Goal: Feedback & Contribution: Contribute content

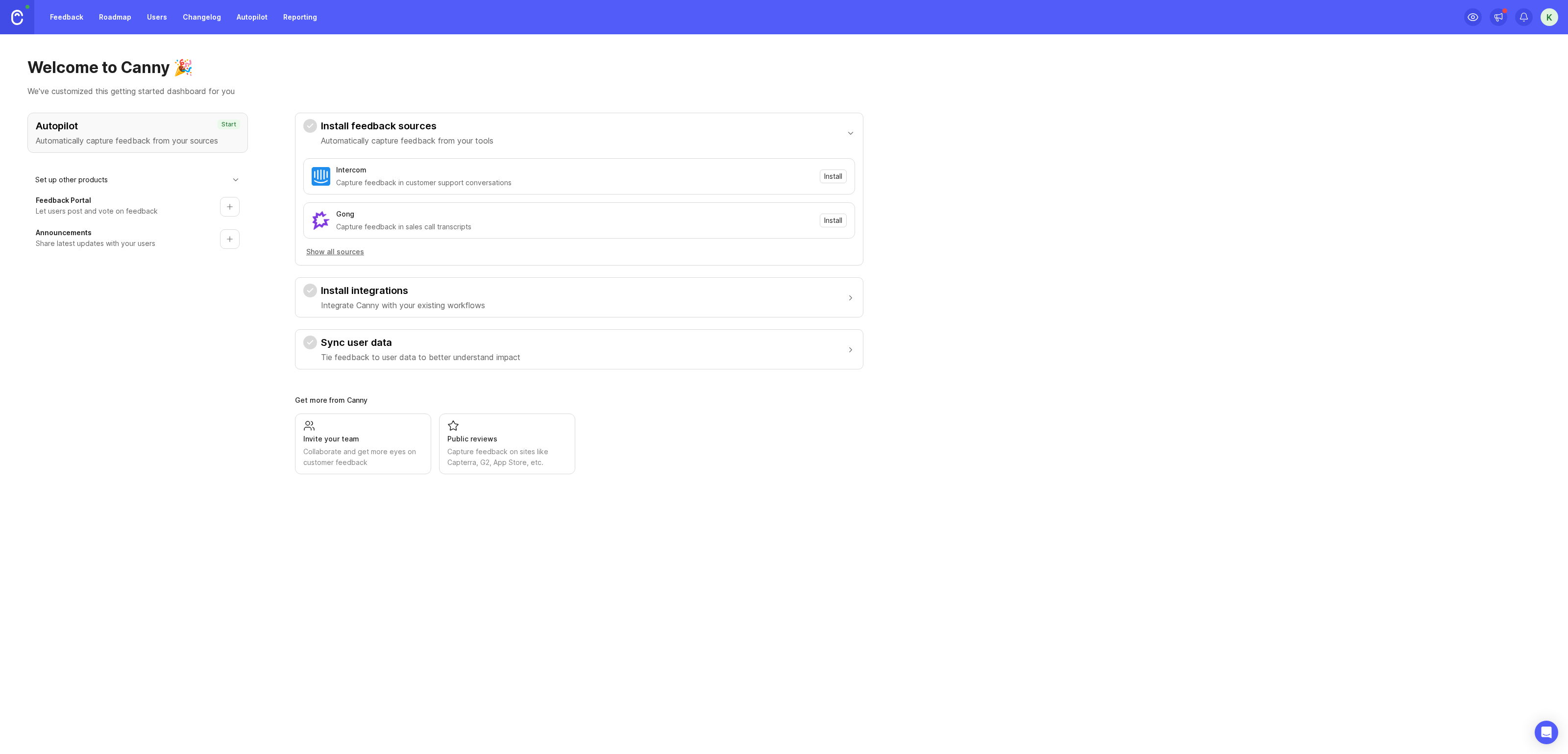
click at [77, 27] on div "Feedback Roadmap Users Changelog Autopilot Reporting" at bounding box center [161, 17] width 323 height 35
click at [77, 21] on link "Feedback" at bounding box center [66, 17] width 45 height 18
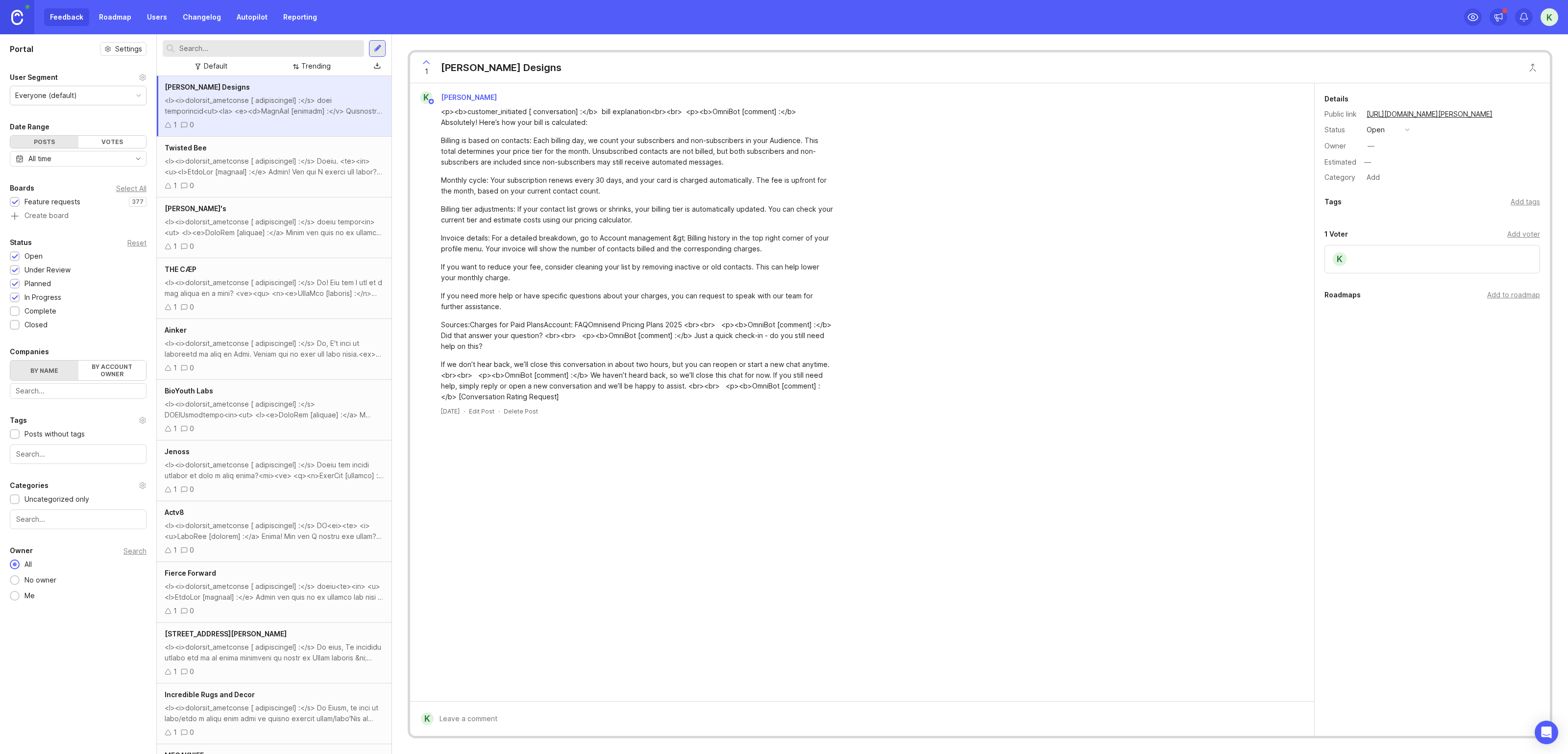
click at [119, 21] on link "Roadmap" at bounding box center [115, 17] width 44 height 18
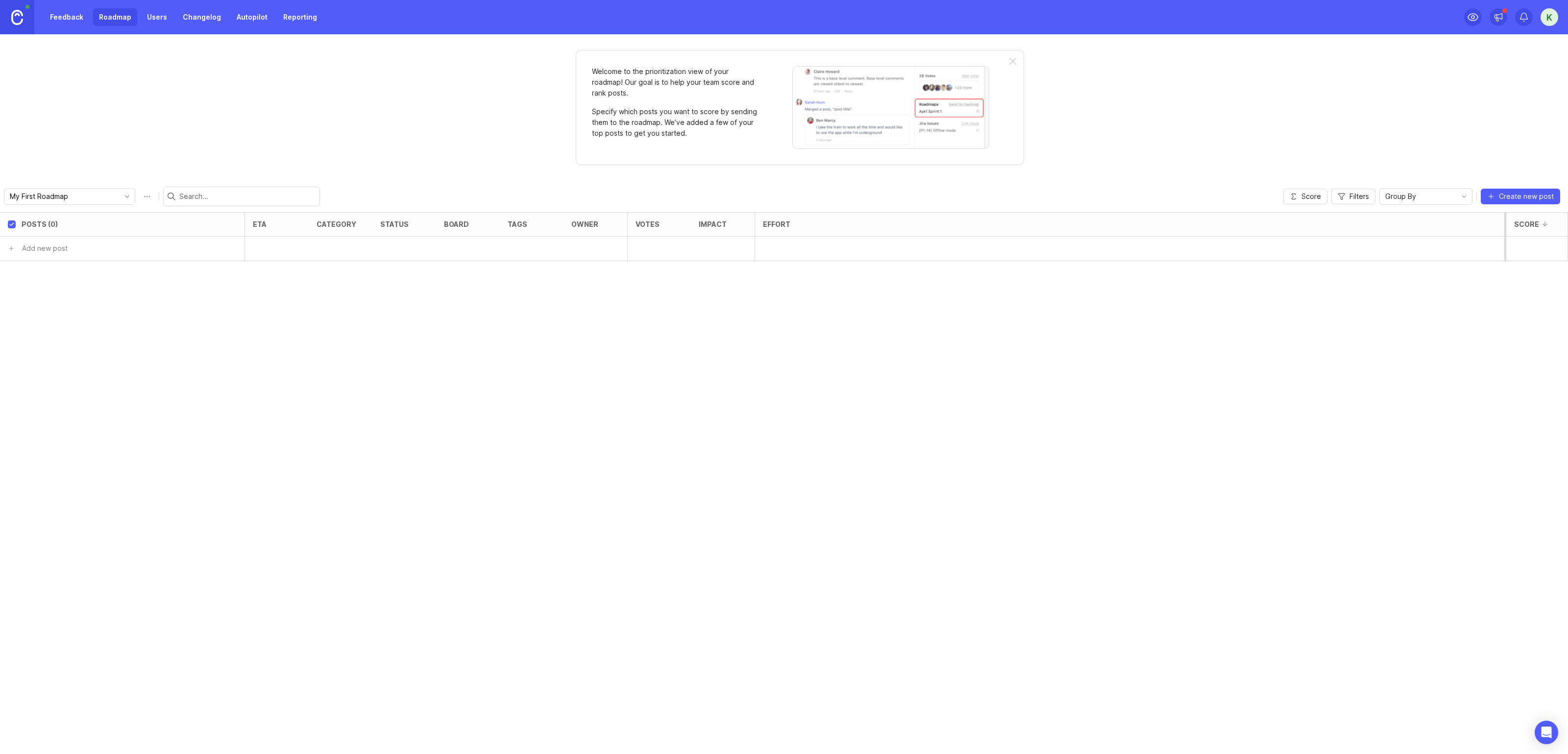
click at [62, 12] on link "Feedback" at bounding box center [66, 17] width 45 height 18
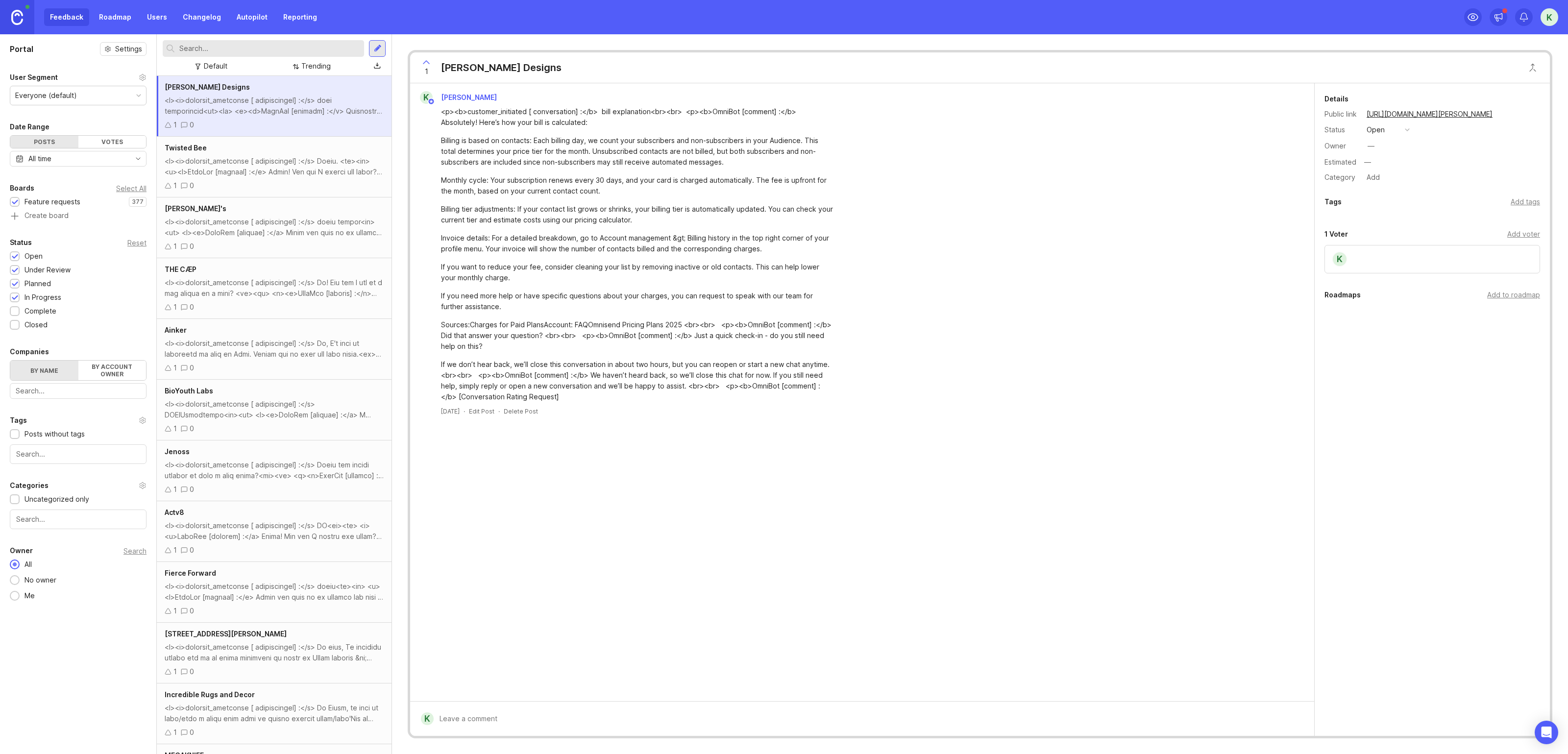
click at [380, 51] on div at bounding box center [377, 48] width 8 height 9
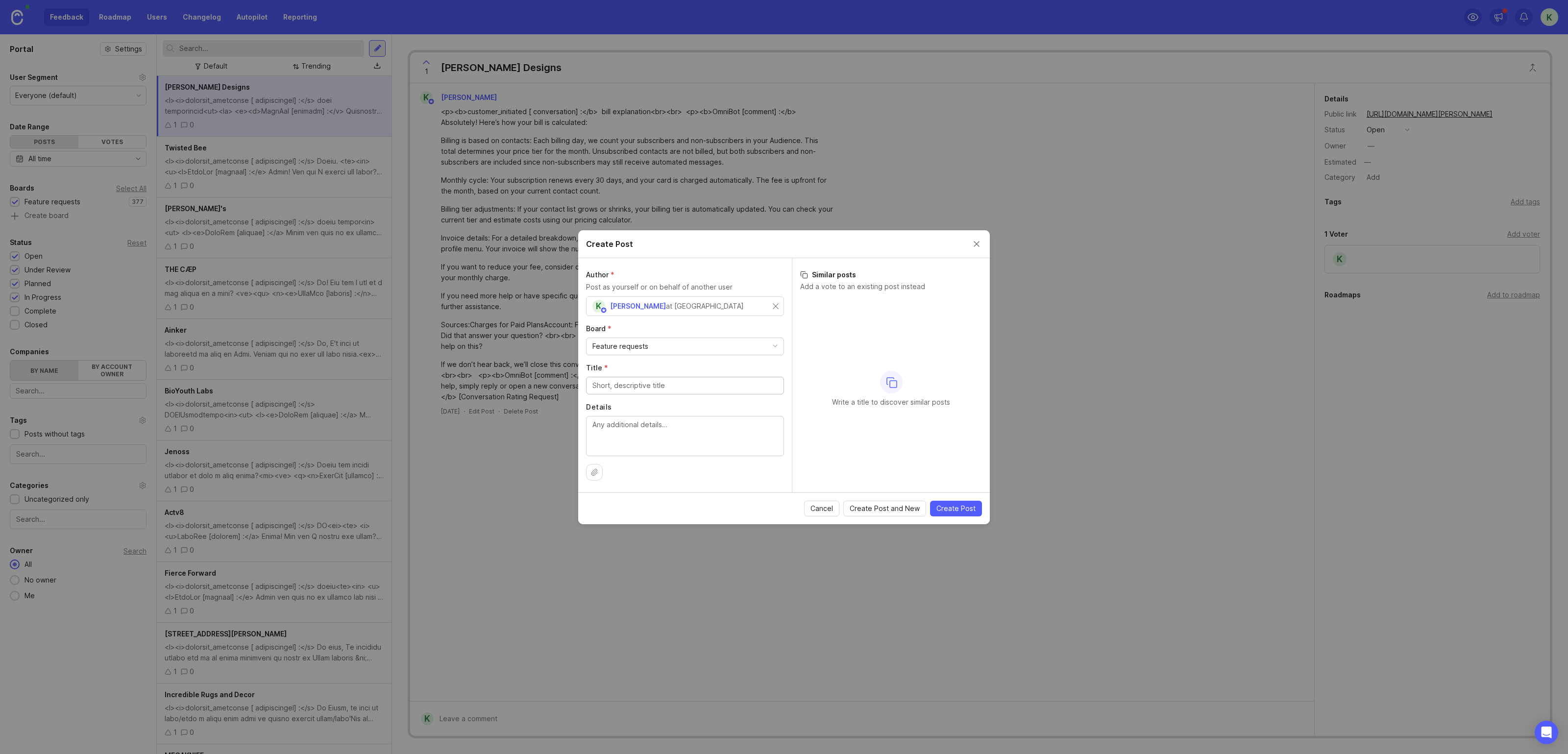
click at [693, 342] on div "Feature requests" at bounding box center [685, 346] width 197 height 17
click at [717, 461] on div "Author * Post as yourself or on behalf of another user K [PERSON_NAME] at Omnis…" at bounding box center [685, 375] width 214 height 234
click at [652, 382] on input "Title *" at bounding box center [685, 385] width 185 height 11
click at [682, 416] on div at bounding box center [685, 436] width 198 height 40
click at [900, 390] on div "Write a title to discover similar posts" at bounding box center [891, 389] width 182 height 184
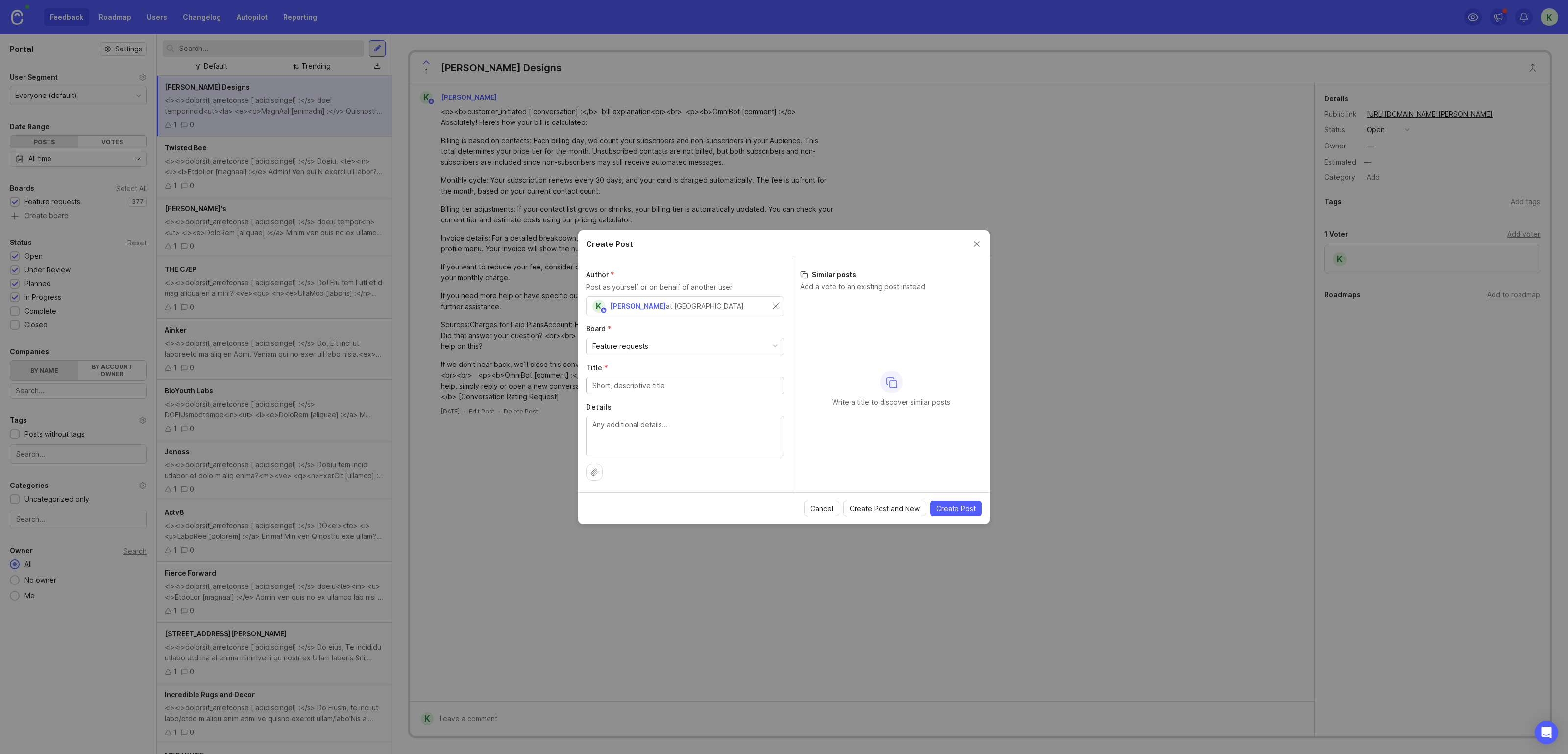
click at [696, 390] on input "Title *" at bounding box center [685, 385] width 185 height 11
type input "Feature requests for"
click at [972, 244] on button "Close create post modal" at bounding box center [976, 244] width 11 height 11
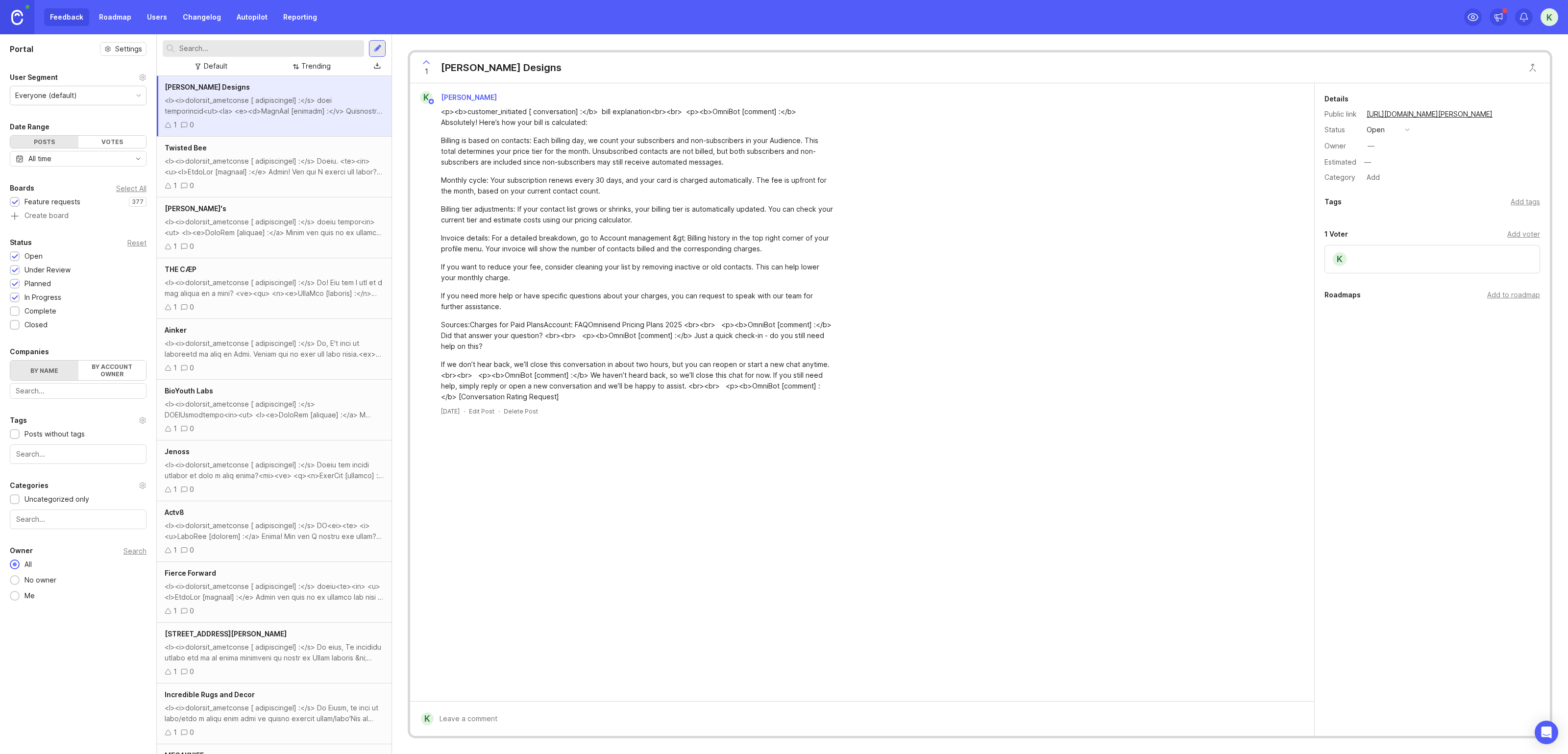
click at [507, 71] on div "[PERSON_NAME] Designs" at bounding box center [501, 67] width 120 height 14
click at [540, 71] on div "1 [PERSON_NAME] Designs" at bounding box center [488, 67] width 156 height 30
click at [530, 67] on div "[PERSON_NAME] Designs" at bounding box center [501, 67] width 120 height 14
click at [1419, 135] on div "Status open" at bounding box center [1432, 130] width 216 height 13
click at [1404, 133] on button "open" at bounding box center [1388, 130] width 49 height 13
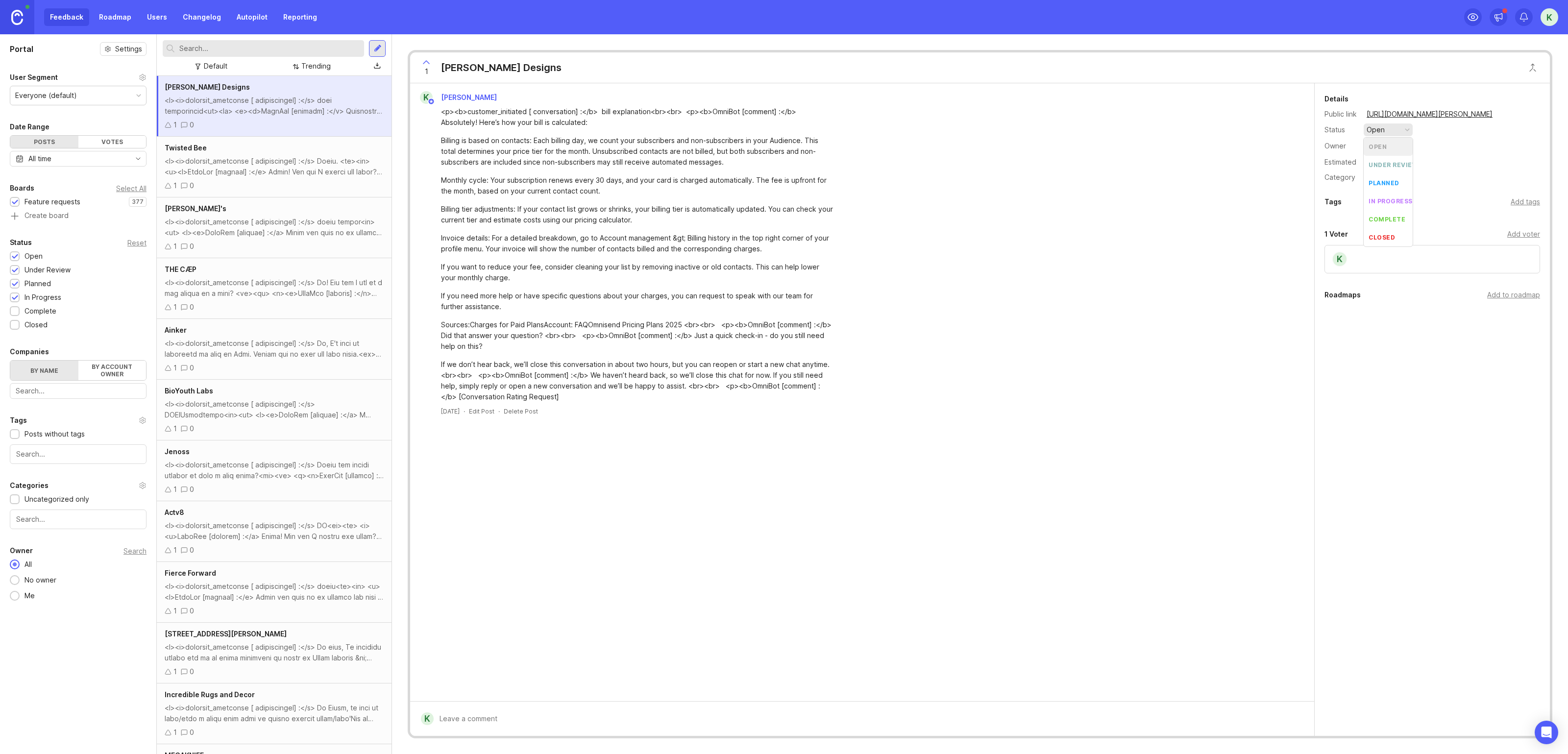
click at [1457, 184] on div "Details Public link [URL][DOMAIN_NAME][PERSON_NAME] Status open Owner — Estimat…" at bounding box center [1432, 239] width 235 height 311
click at [471, 56] on div "1 [PERSON_NAME] Designs" at bounding box center [488, 67] width 156 height 30
click at [474, 67] on div "[PERSON_NAME] Designs" at bounding box center [501, 67] width 120 height 14
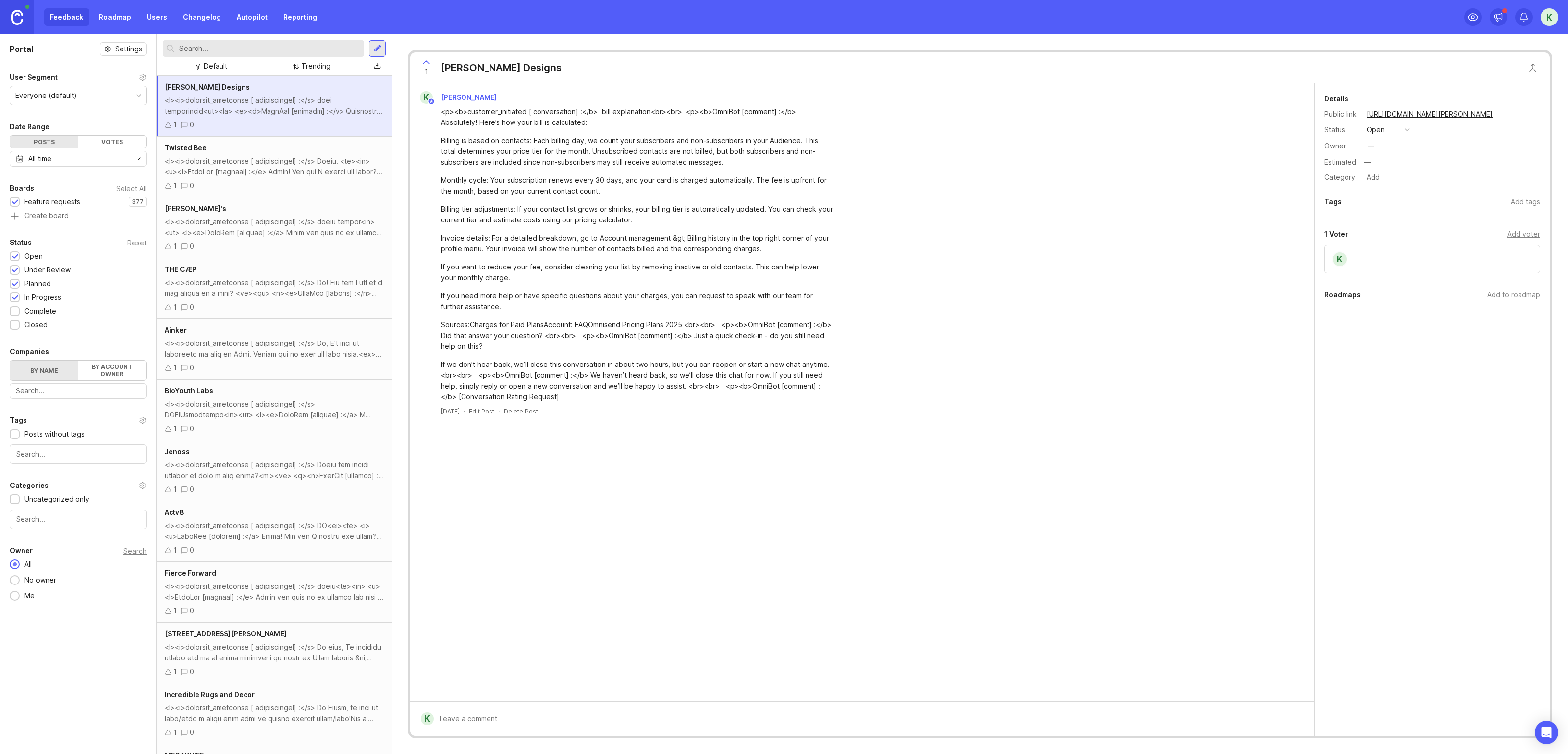
click at [562, 75] on div "1 [PERSON_NAME] Designs" at bounding box center [980, 68] width 1140 height 31
